Goal: Check status

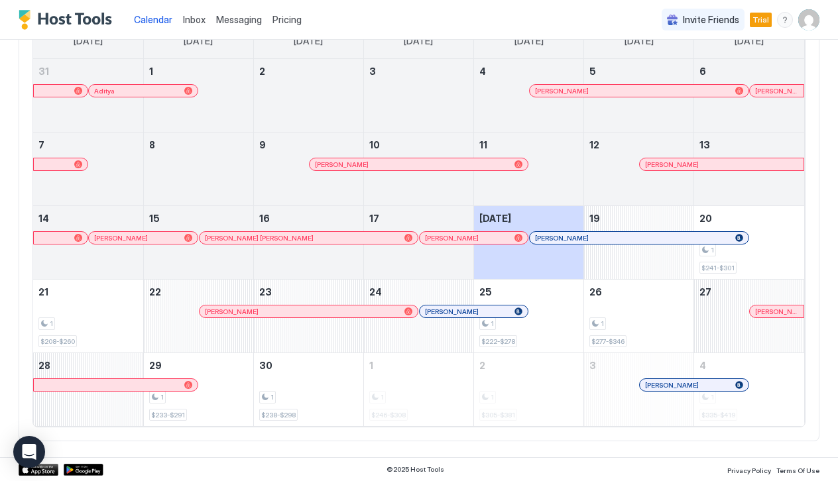
scroll to position [137, 0]
click at [637, 215] on div "September 19, 2025" at bounding box center [638, 243] width 109 height 73
click at [664, 277] on div "September 19, 2025" at bounding box center [638, 243] width 109 height 73
click at [753, 250] on div "1" at bounding box center [749, 251] width 99 height 13
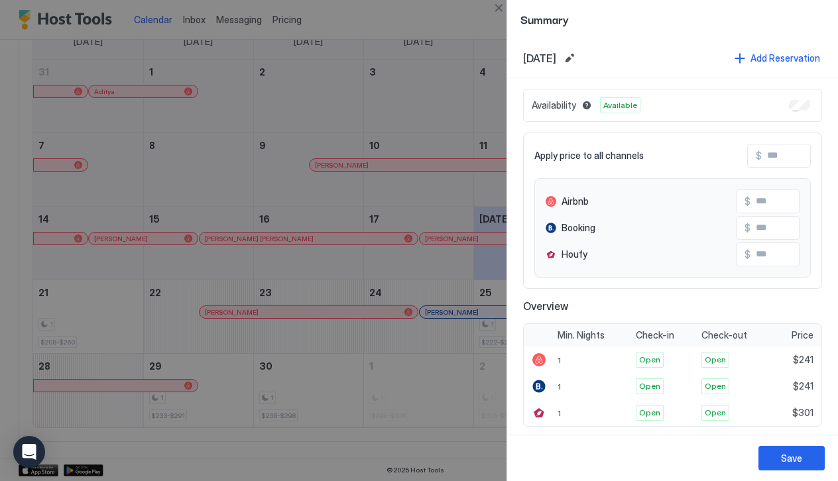
click at [353, 221] on div at bounding box center [419, 240] width 838 height 481
click at [474, 46] on div at bounding box center [419, 240] width 838 height 481
click at [786, 461] on div "Save" at bounding box center [791, 459] width 21 height 14
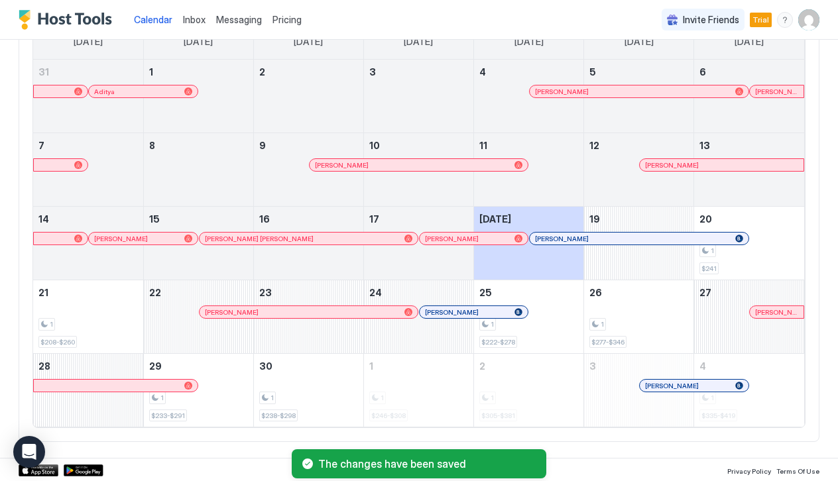
click at [519, 262] on div "[PERSON_NAME]" at bounding box center [528, 251] width 109 height 38
click at [568, 261] on div "[PERSON_NAME]" at bounding box center [528, 251] width 109 height 38
click at [631, 230] on div "September 19, 2025" at bounding box center [638, 243] width 109 height 73
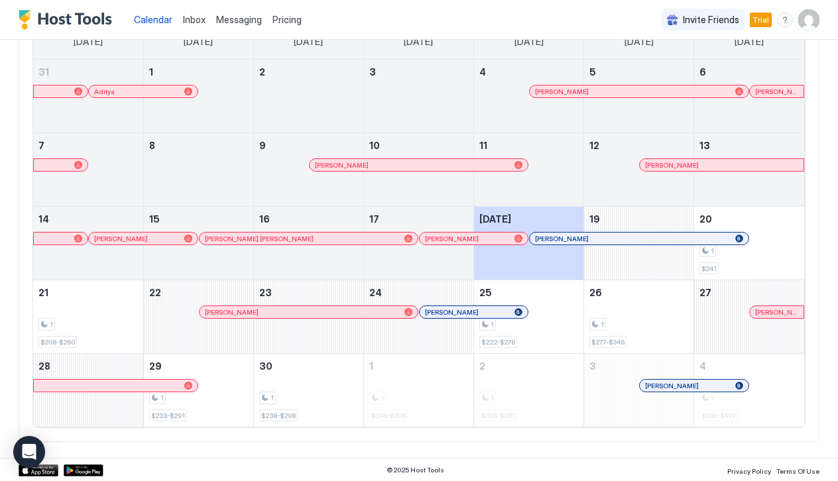
click at [623, 237] on div at bounding box center [622, 238] width 11 height 11
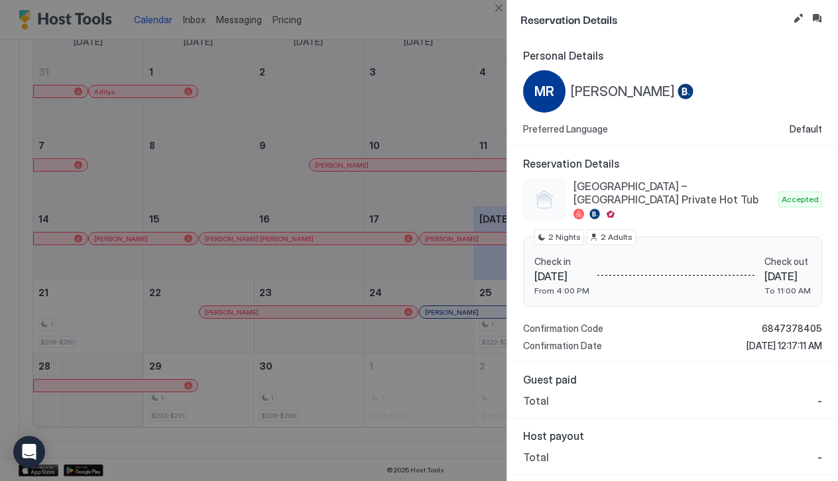
scroll to position [0, 0]
click at [799, 14] on button "Edit reservation" at bounding box center [798, 19] width 16 height 16
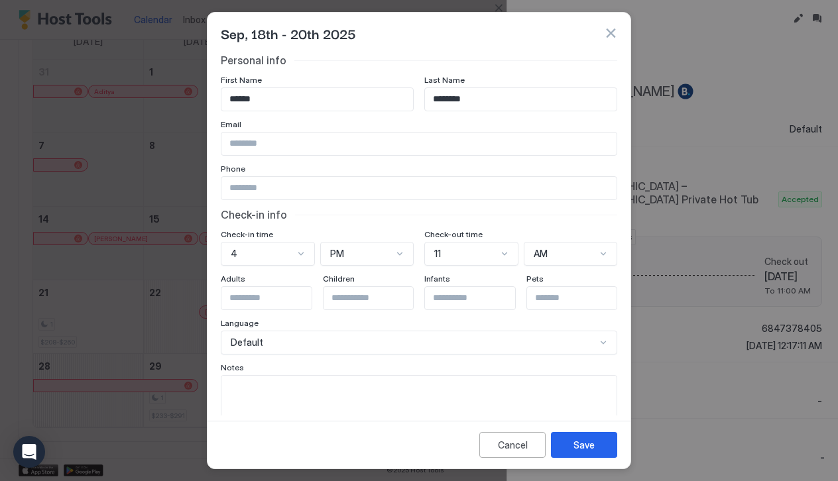
click at [614, 30] on button "button" at bounding box center [610, 33] width 13 height 13
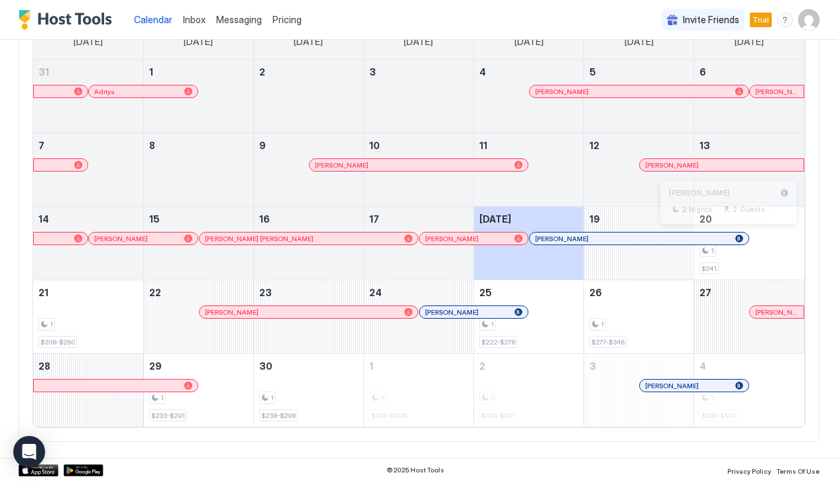
click at [725, 237] on div at bounding box center [724, 238] width 11 height 11
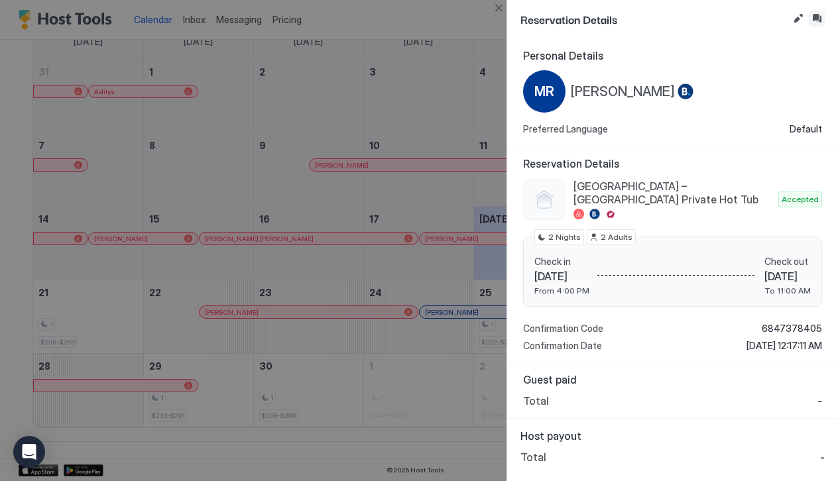
click at [798, 17] on button "Edit reservation" at bounding box center [798, 19] width 16 height 16
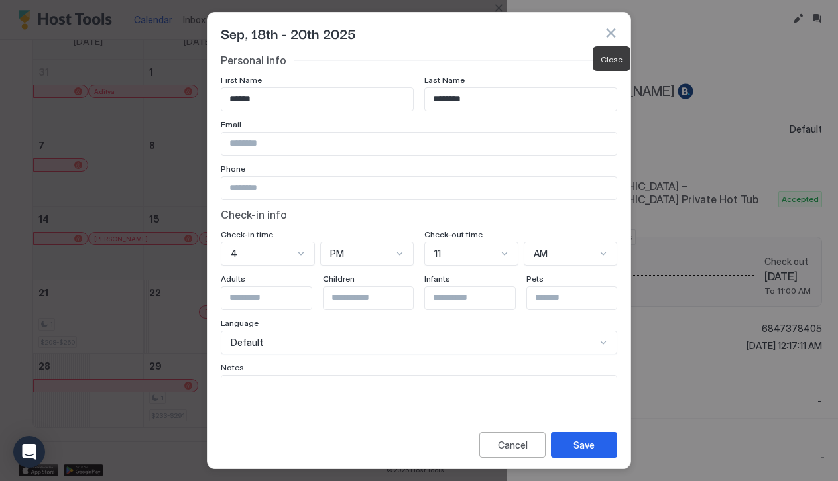
click at [610, 31] on button "button" at bounding box center [610, 33] width 13 height 13
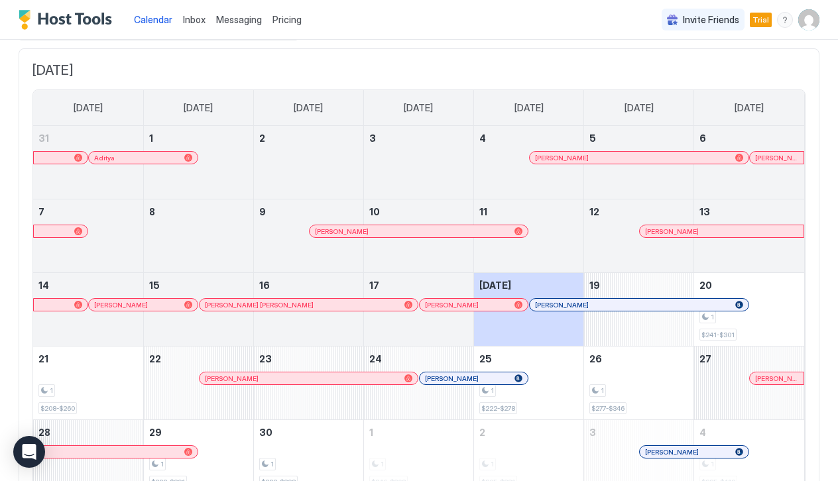
scroll to position [88, 0]
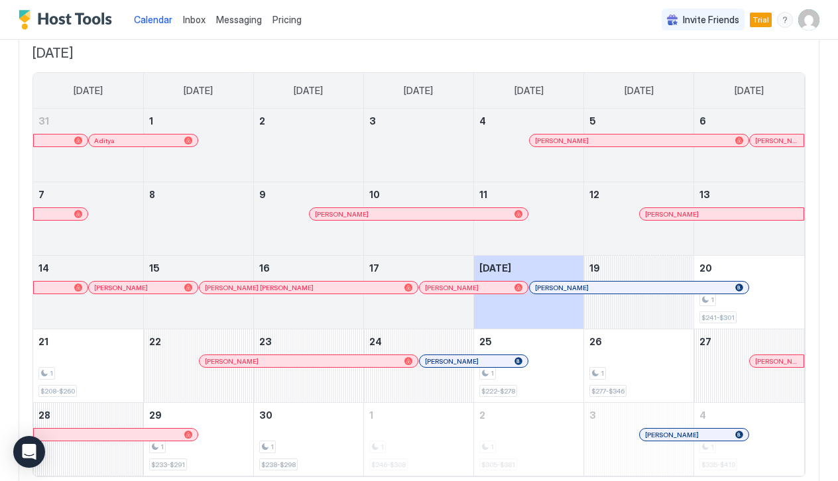
click at [634, 318] on div "September 19, 2025" at bounding box center [638, 292] width 109 height 73
click at [560, 318] on div "[PERSON_NAME]" at bounding box center [528, 300] width 109 height 38
click at [613, 316] on div "September 19, 2025" at bounding box center [638, 292] width 109 height 73
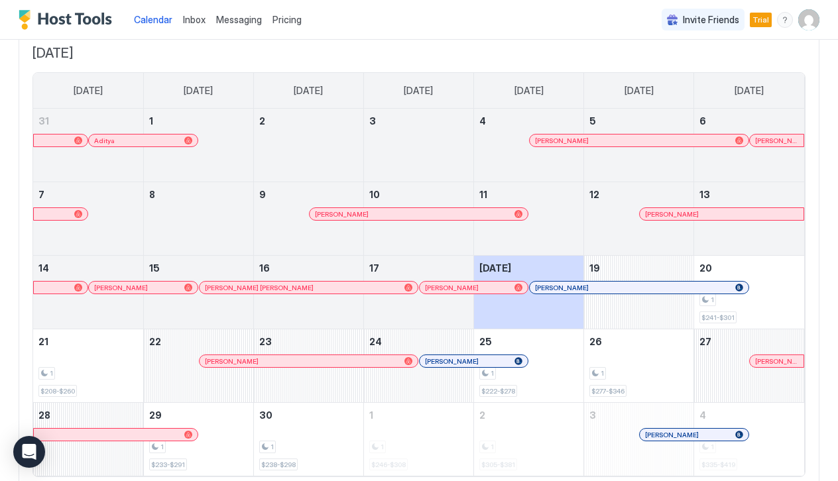
click at [539, 314] on div "[PERSON_NAME]" at bounding box center [528, 300] width 109 height 38
drag, startPoint x: 539, startPoint y: 314, endPoint x: 655, endPoint y: 314, distance: 116.0
click at [655, 314] on tr "14 [PERSON_NAME] 15 [PERSON_NAME] [PERSON_NAME] 16 17 [PERSON_NAME] [DATE] [PER…" at bounding box center [418, 293] width 771 height 74
drag, startPoint x: 730, startPoint y: 310, endPoint x: 579, endPoint y: 323, distance: 151.8
click at [579, 323] on tr "14 [PERSON_NAME] 15 [PERSON_NAME] [PERSON_NAME] 16 17 [PERSON_NAME] [DATE] [PER…" at bounding box center [418, 293] width 771 height 74
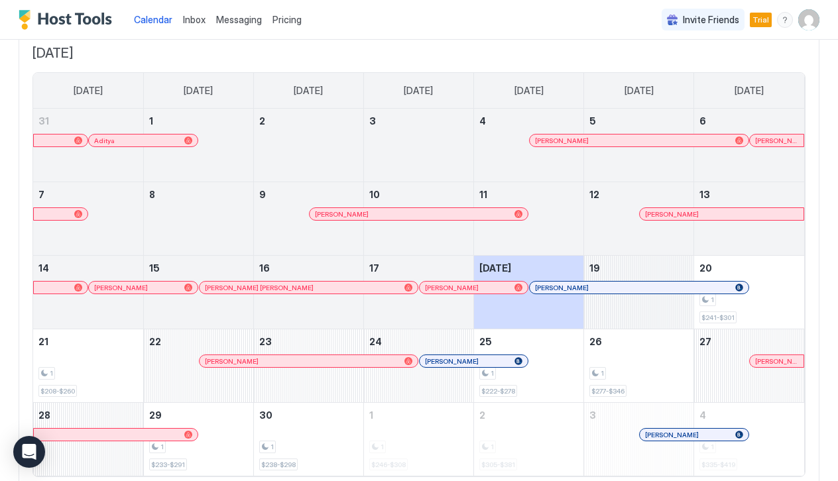
click at [606, 312] on div "September 19, 2025" at bounding box center [638, 292] width 109 height 73
click at [536, 312] on div "[PERSON_NAME]" at bounding box center [528, 300] width 109 height 38
click at [553, 286] on div at bounding box center [553, 287] width 11 height 11
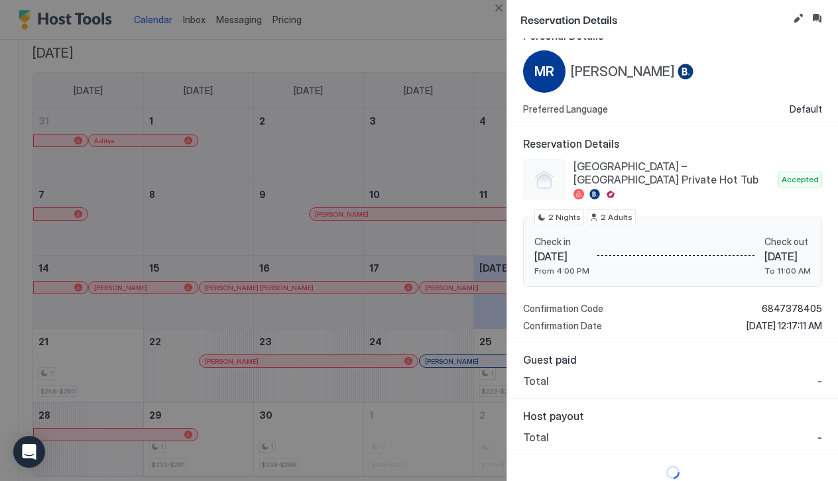
scroll to position [27, 0]
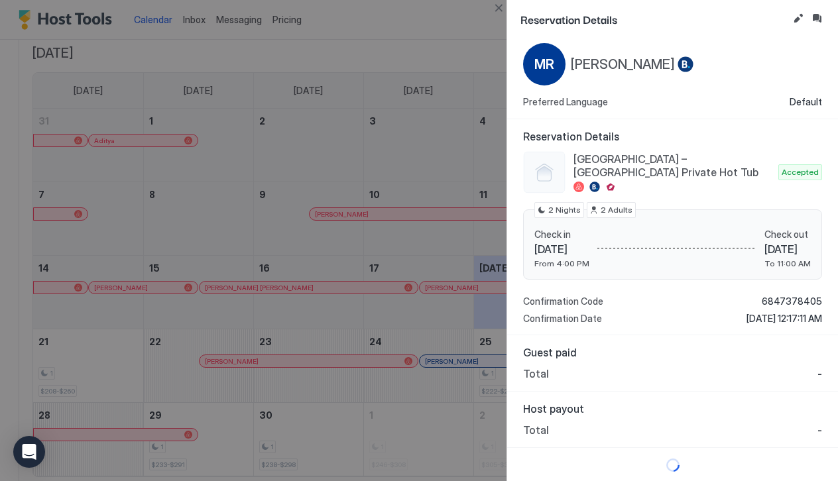
click at [703, 160] on span "[GEOGRAPHIC_DATA] – [GEOGRAPHIC_DATA] Private Hot Tub" at bounding box center [674, 166] width 200 height 27
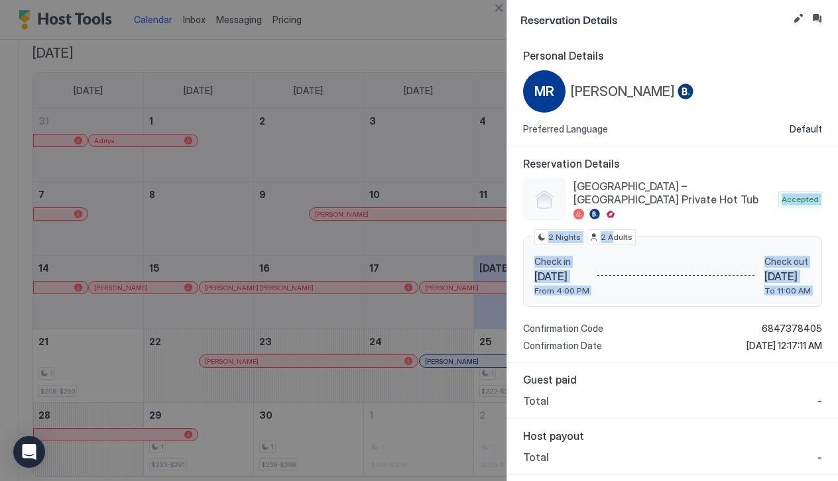
click at [611, 210] on div "[GEOGRAPHIC_DATA] – [GEOGRAPHIC_DATA] Private Hot Tub Accepted Check in [DATE] …" at bounding box center [672, 265] width 299 height 174
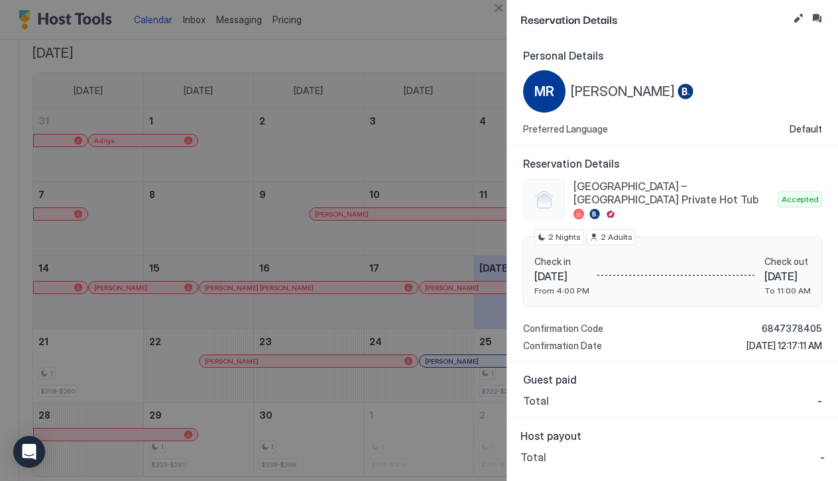
click at [576, 310] on div "[GEOGRAPHIC_DATA] – [GEOGRAPHIC_DATA] Private Hot Tub Accepted Check in [DATE] …" at bounding box center [672, 265] width 299 height 174
click at [564, 347] on span "Confirmation Date" at bounding box center [562, 346] width 79 height 12
click at [682, 90] on div at bounding box center [686, 92] width 16 height 17
click at [544, 92] on span "MR" at bounding box center [544, 92] width 20 height 20
